Goal: Task Accomplishment & Management: Manage account settings

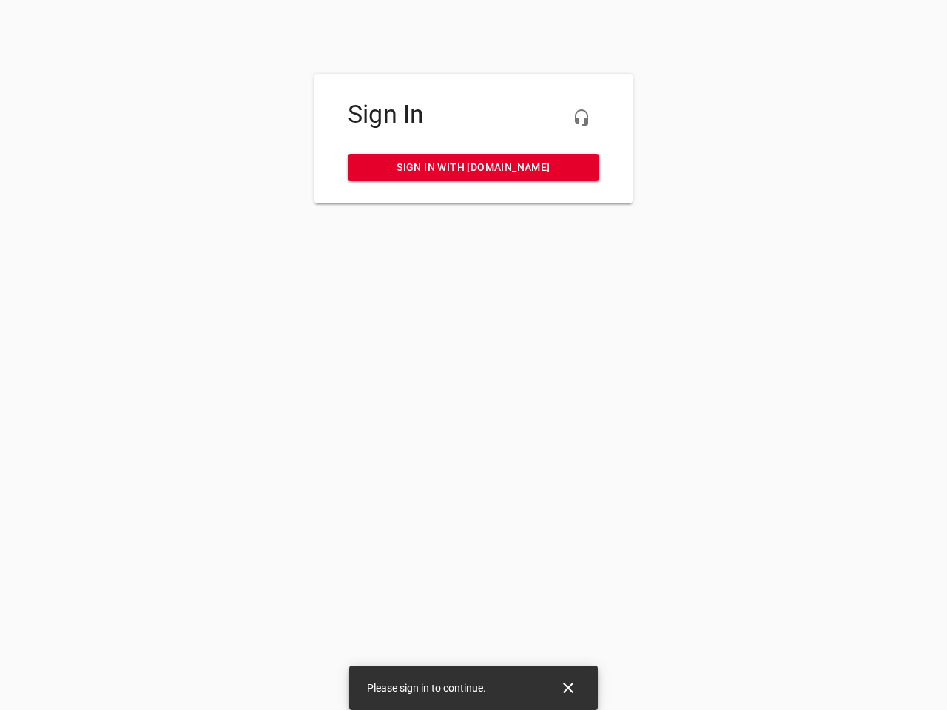
click at [582, 118] on icon "button" at bounding box center [582, 118] width 18 height 18
click at [568, 688] on icon "Close" at bounding box center [568, 688] width 10 height 10
